Goal: Entertainment & Leisure: Consume media (video, audio)

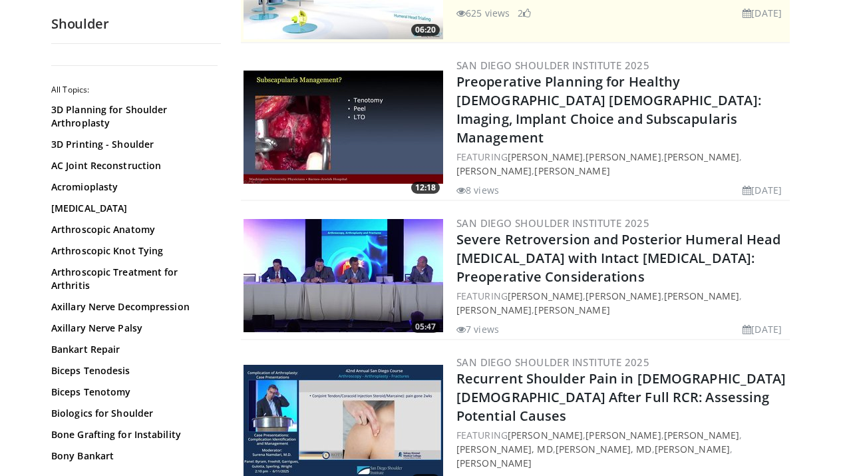
scroll to position [265, 0]
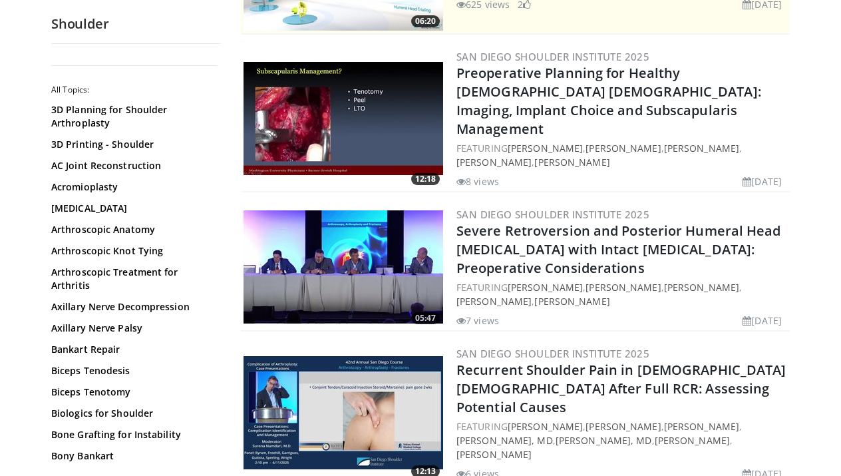
drag, startPoint x: 770, startPoint y: 224, endPoint x: 819, endPoint y: 182, distance: 64.7
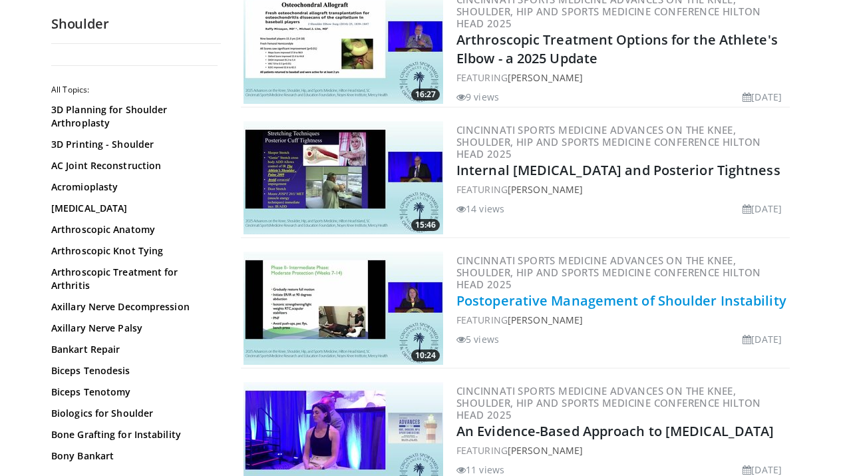
scroll to position [2357, 0]
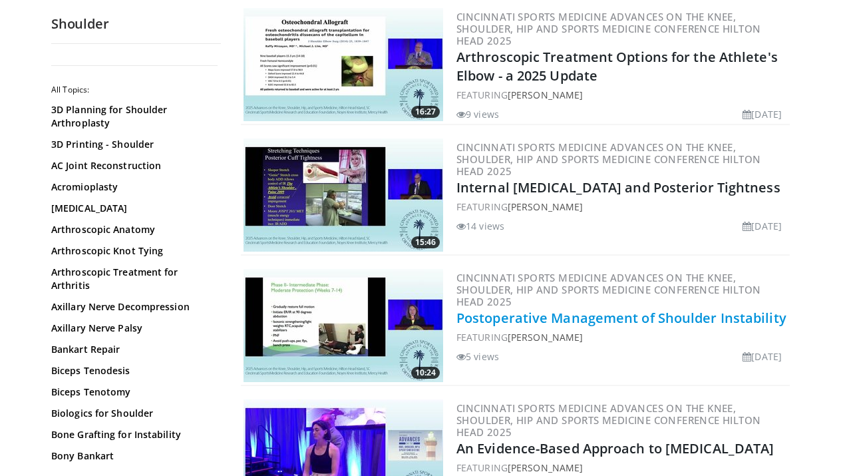
click at [618, 309] on link "Postoperative Management of Shoulder Instability" at bounding box center [622, 318] width 330 height 18
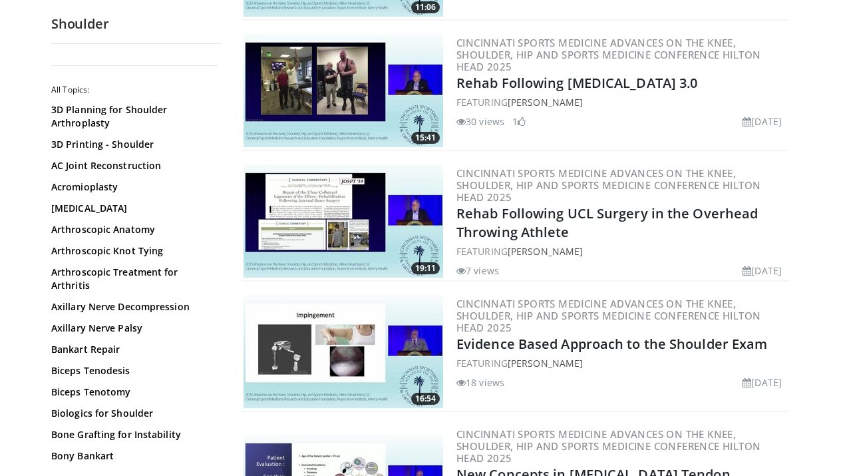
scroll to position [1660, 0]
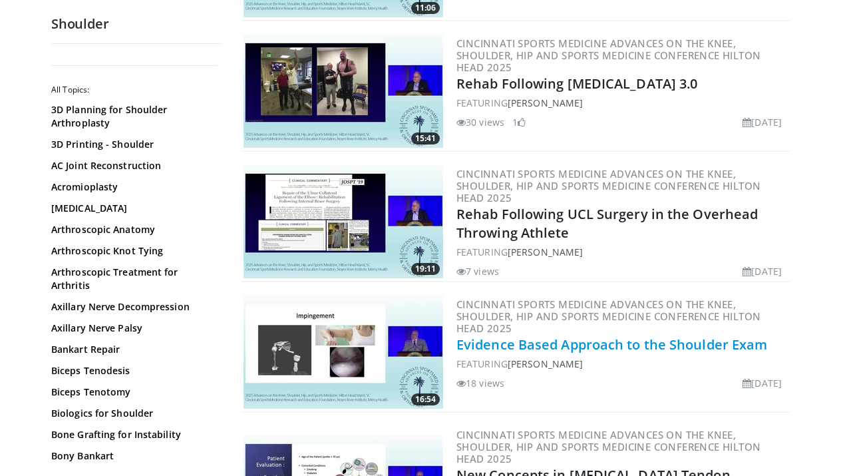
click at [626, 335] on link "Evidence Based Approach to the Shoulder Exam" at bounding box center [612, 344] width 311 height 18
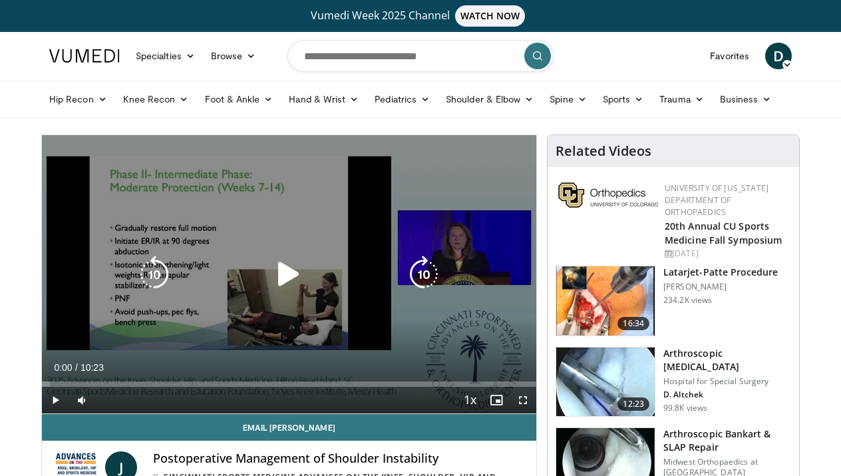
click at [296, 272] on icon "Video Player" at bounding box center [288, 274] width 37 height 37
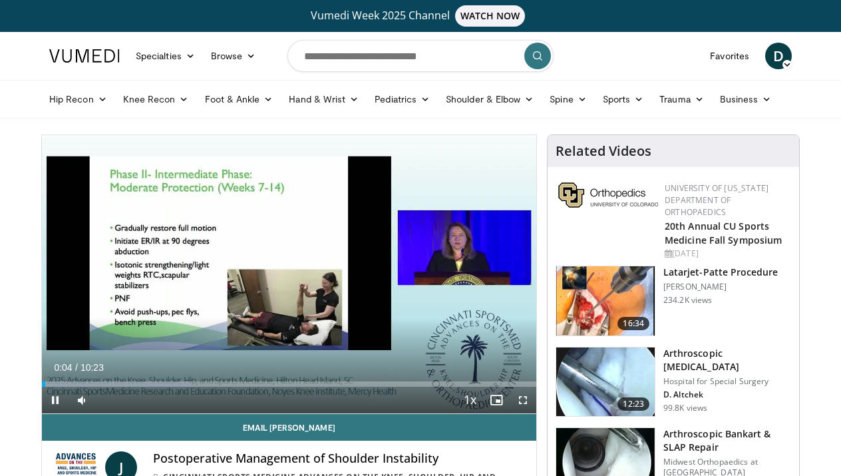
click at [525, 401] on span "Video Player" at bounding box center [523, 400] width 27 height 27
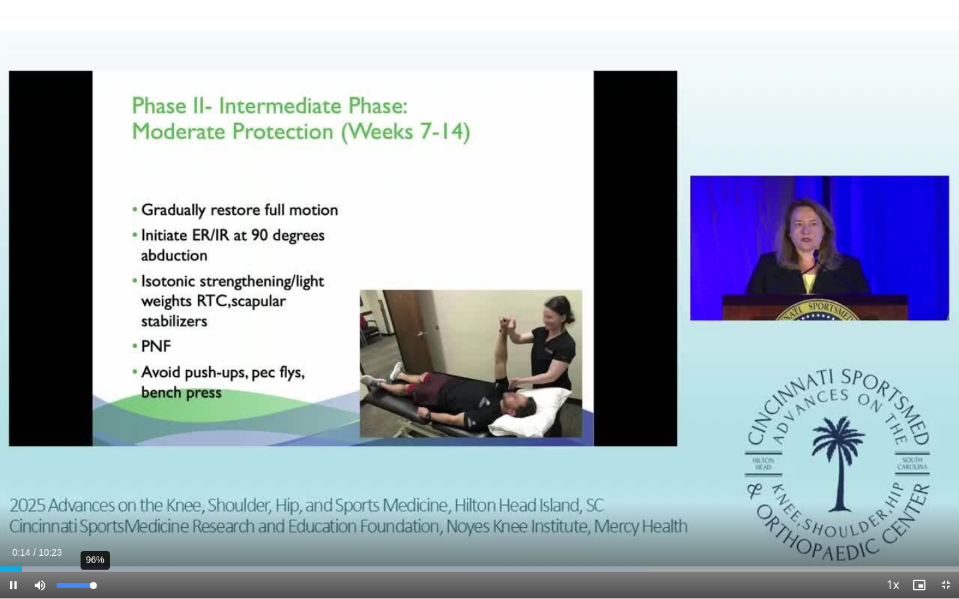
drag, startPoint x: 83, startPoint y: 586, endPoint x: 93, endPoint y: 587, distance: 10.0
click at [93, 475] on div "Volume Level" at bounding box center [75, 585] width 37 height 5
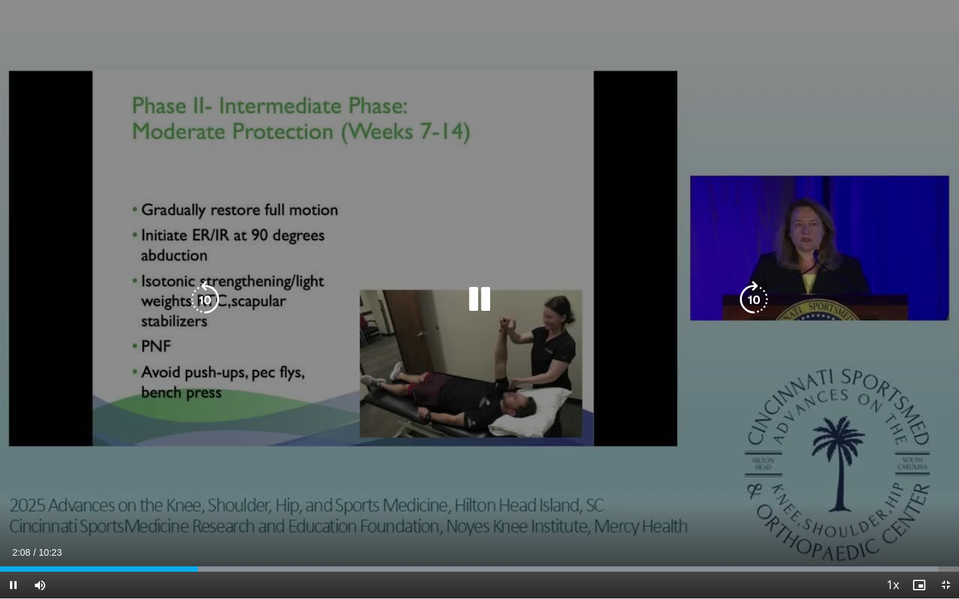
click at [204, 305] on icon "Video Player" at bounding box center [204, 299] width 37 height 37
click at [446, 224] on div "20 seconds Tap to unmute" at bounding box center [479, 299] width 959 height 598
click at [477, 297] on icon "Video Player" at bounding box center [479, 299] width 37 height 37
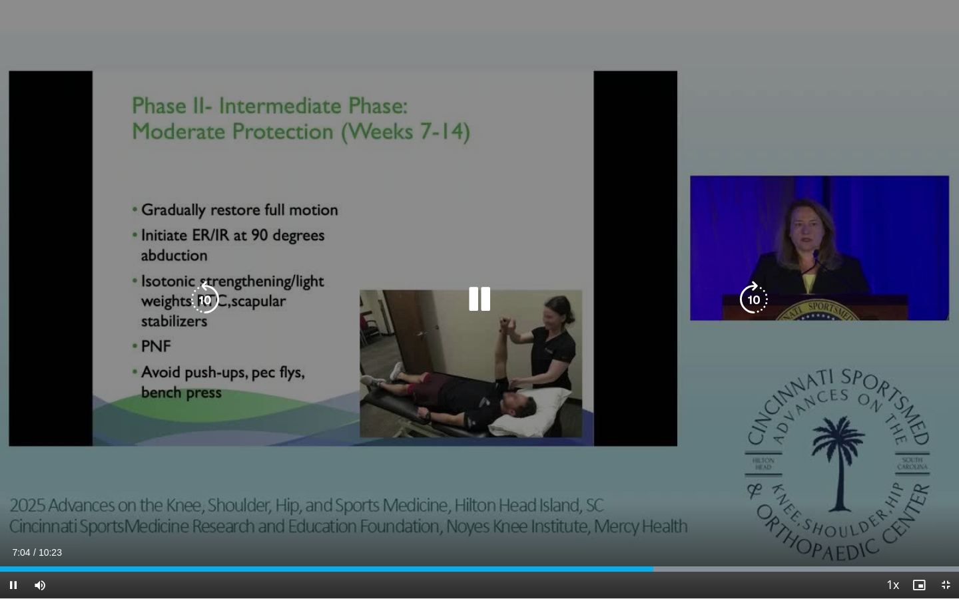
click at [475, 302] on icon "Video Player" at bounding box center [479, 299] width 37 height 37
click at [497, 296] on icon "Video Player" at bounding box center [479, 299] width 37 height 37
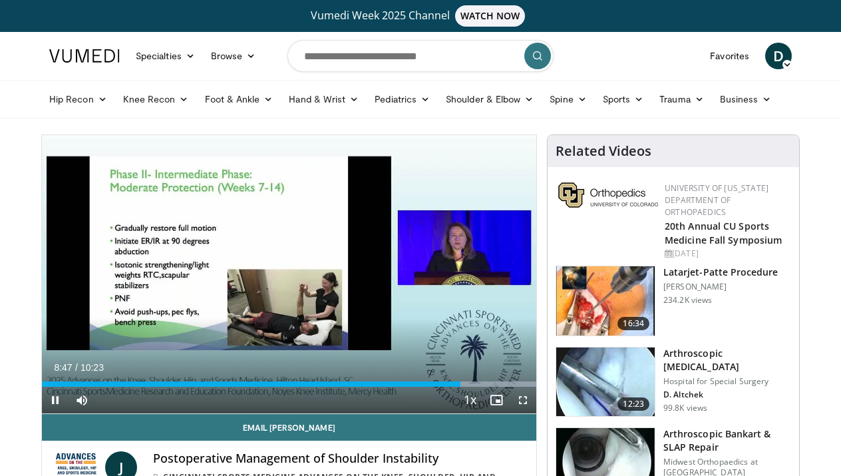
click at [523, 399] on span "Video Player" at bounding box center [523, 400] width 27 height 27
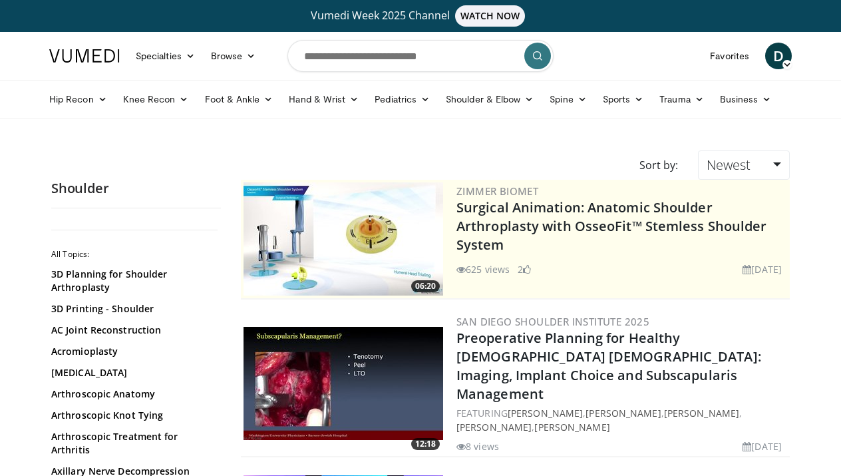
scroll to position [2740, 0]
